Goal: Information Seeking & Learning: Learn about a topic

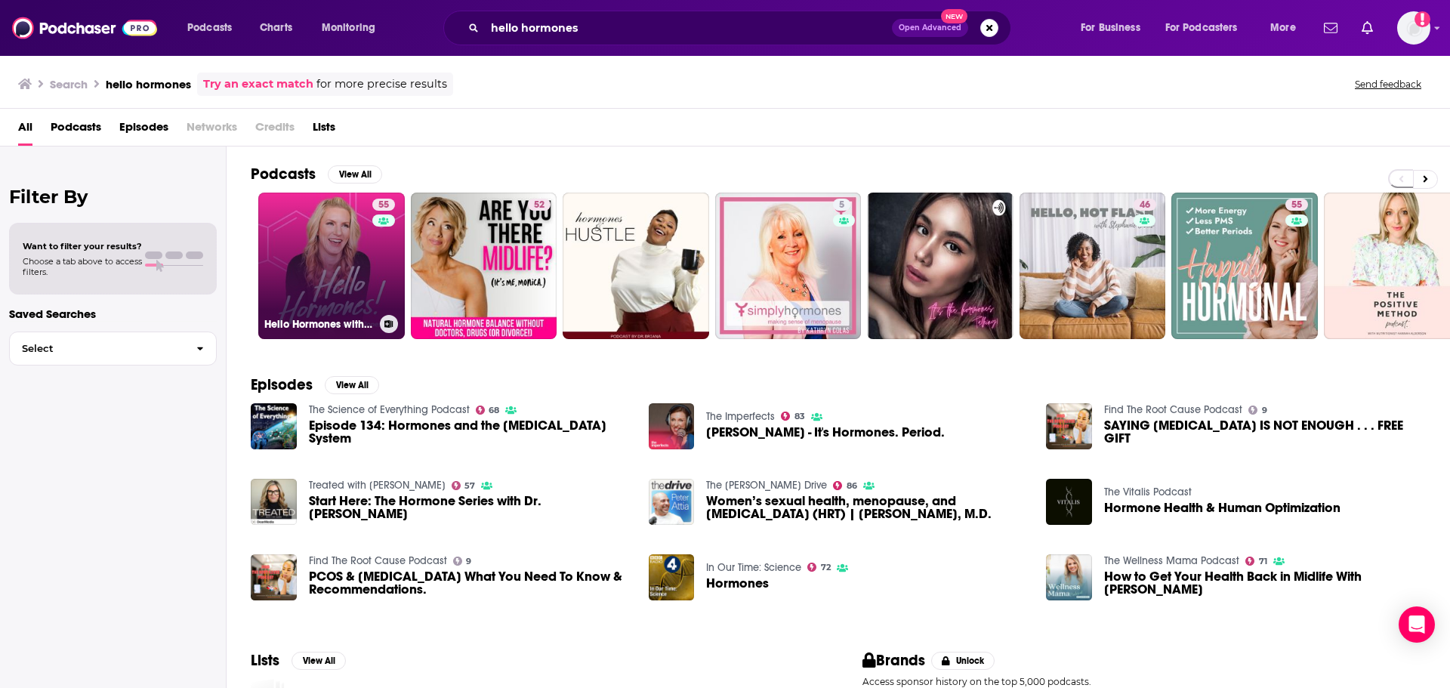
click at [343, 289] on link "55 Hello Hormones with Dr. [PERSON_NAME]" at bounding box center [331, 266] width 147 height 147
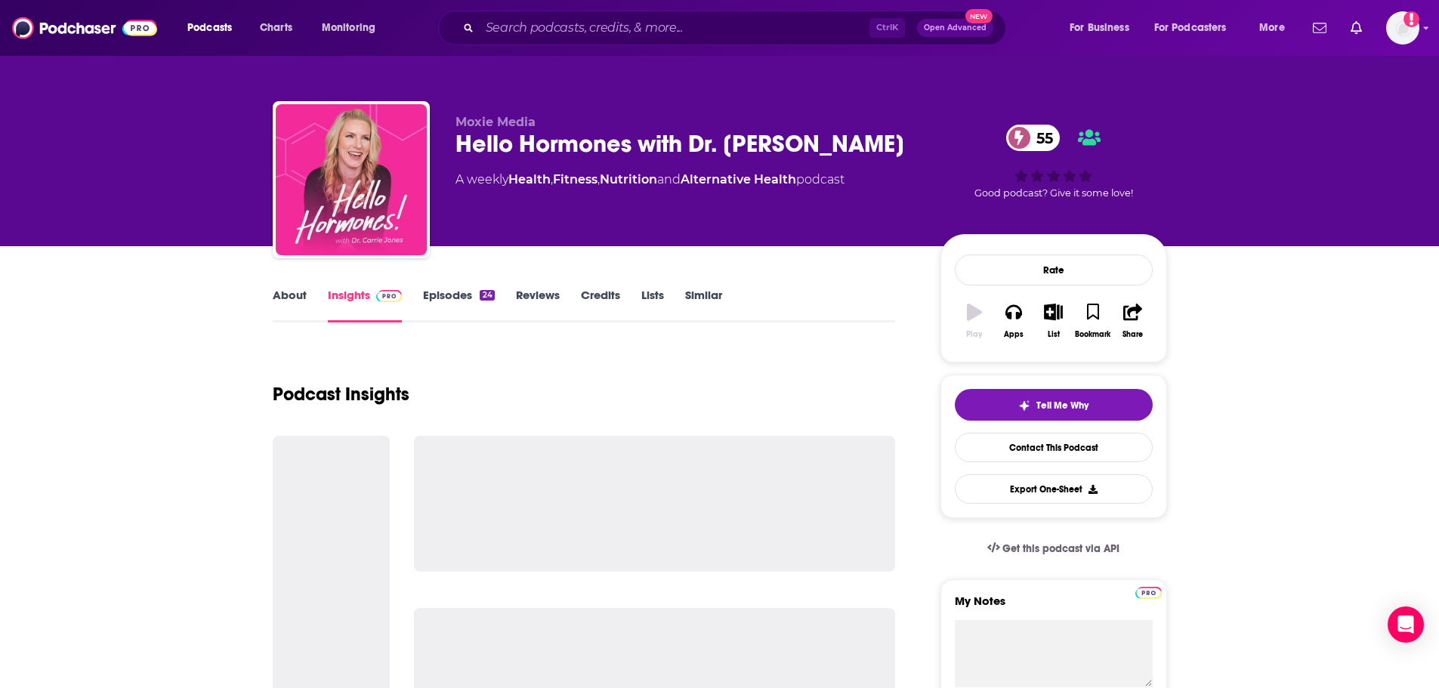
click at [284, 292] on link "About" at bounding box center [290, 305] width 34 height 35
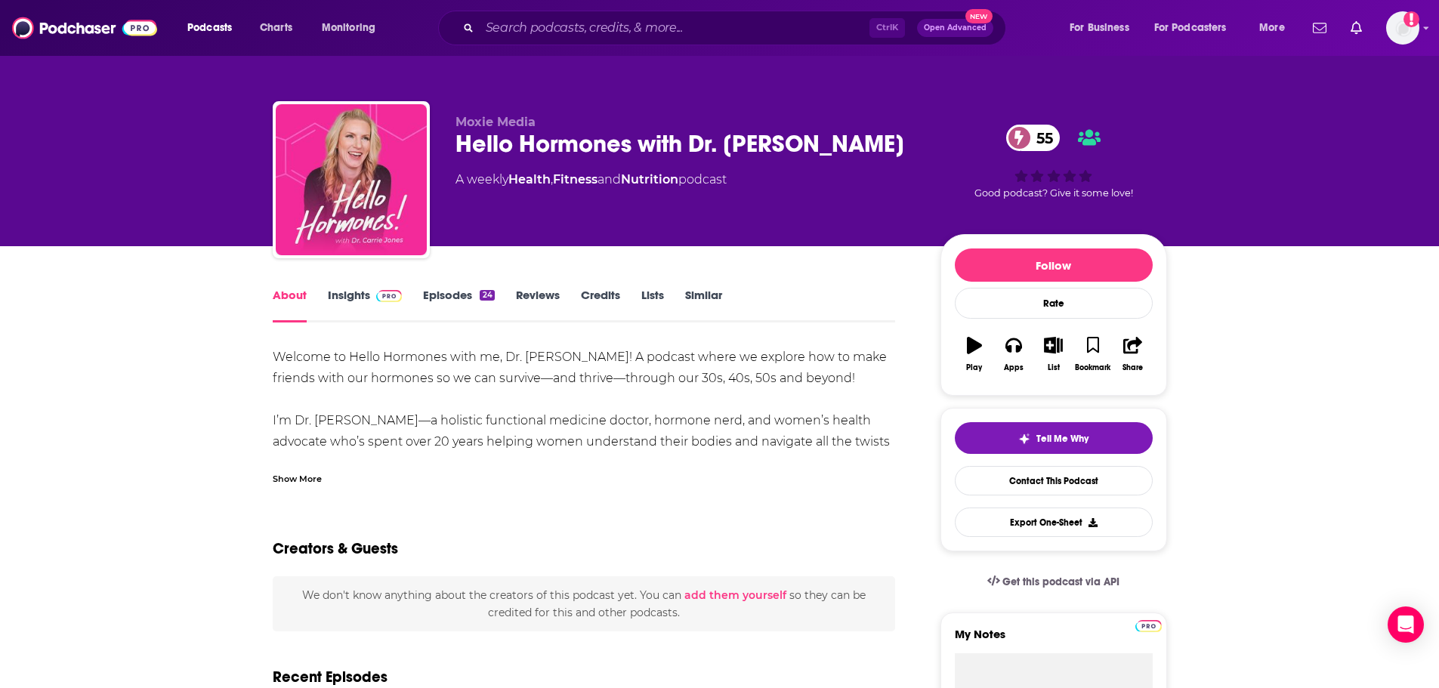
click at [316, 469] on div "Show More" at bounding box center [584, 473] width 623 height 26
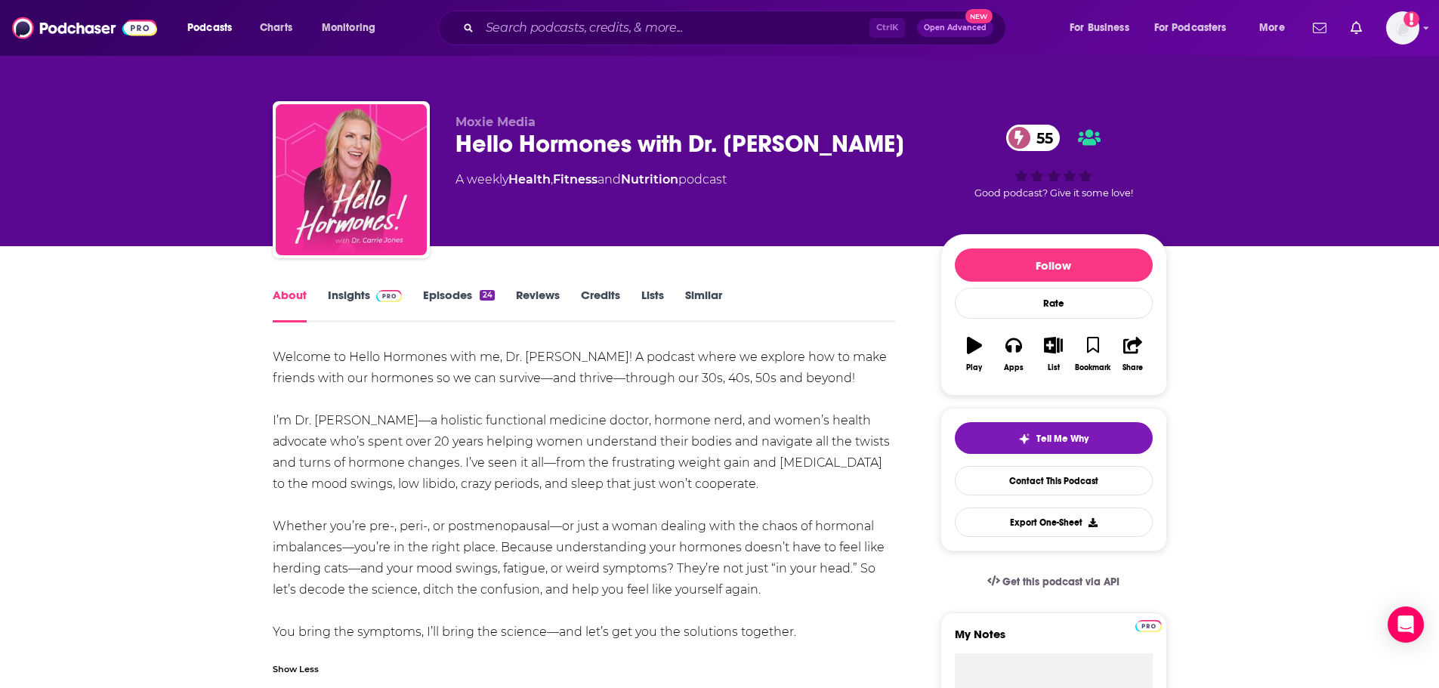
click at [275, 351] on div "Welcome to Hello Hormones with me, Dr. [PERSON_NAME]! A podcast where we explor…" at bounding box center [584, 495] width 623 height 296
drag, startPoint x: 280, startPoint y: 353, endPoint x: 800, endPoint y: 636, distance: 591.8
copy div "Loremip do Sitam Consecte adip el, Se. Doeius Tempo! I utlabor etdol ma aliquae…"
